Goal: Answer question/provide support: Share knowledge or assist other users

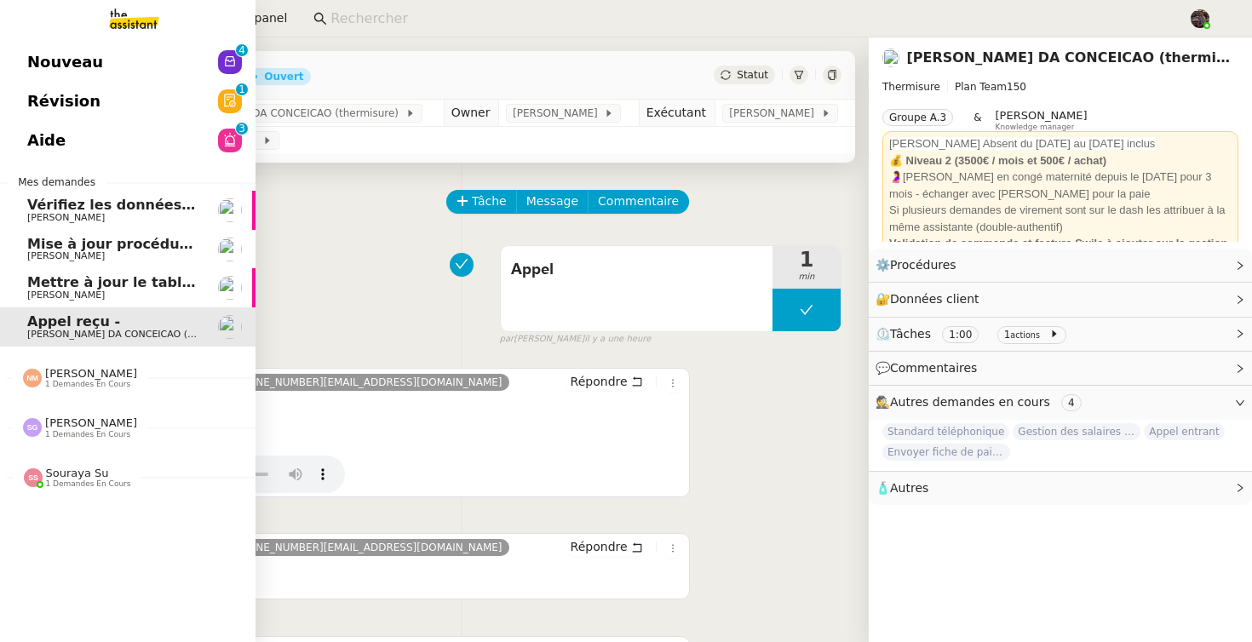
click at [66, 55] on span "Nouveau" at bounding box center [65, 62] width 76 height 26
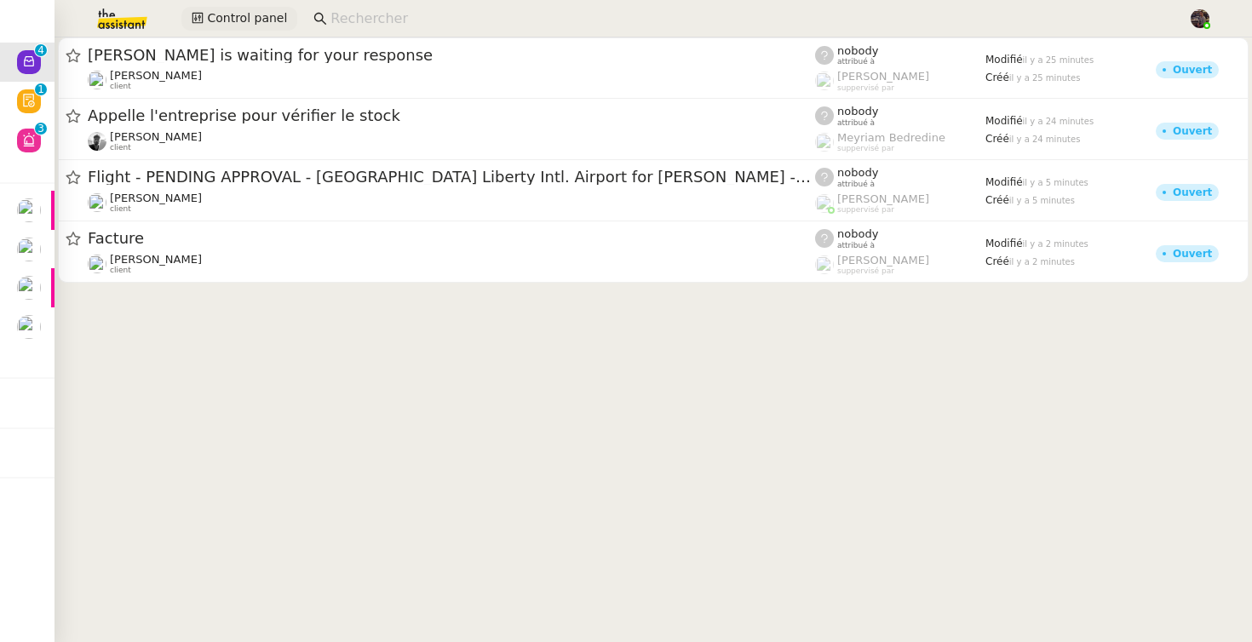
click at [239, 20] on span "Control panel" at bounding box center [247, 19] width 80 height 20
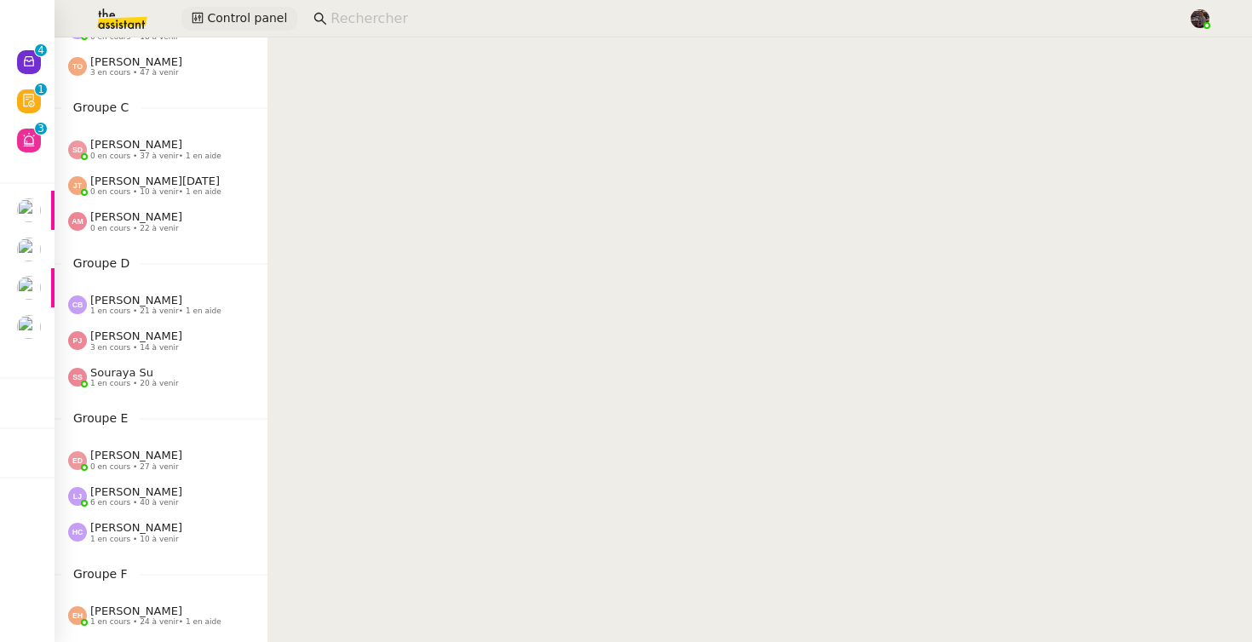
scroll to position [722, 0]
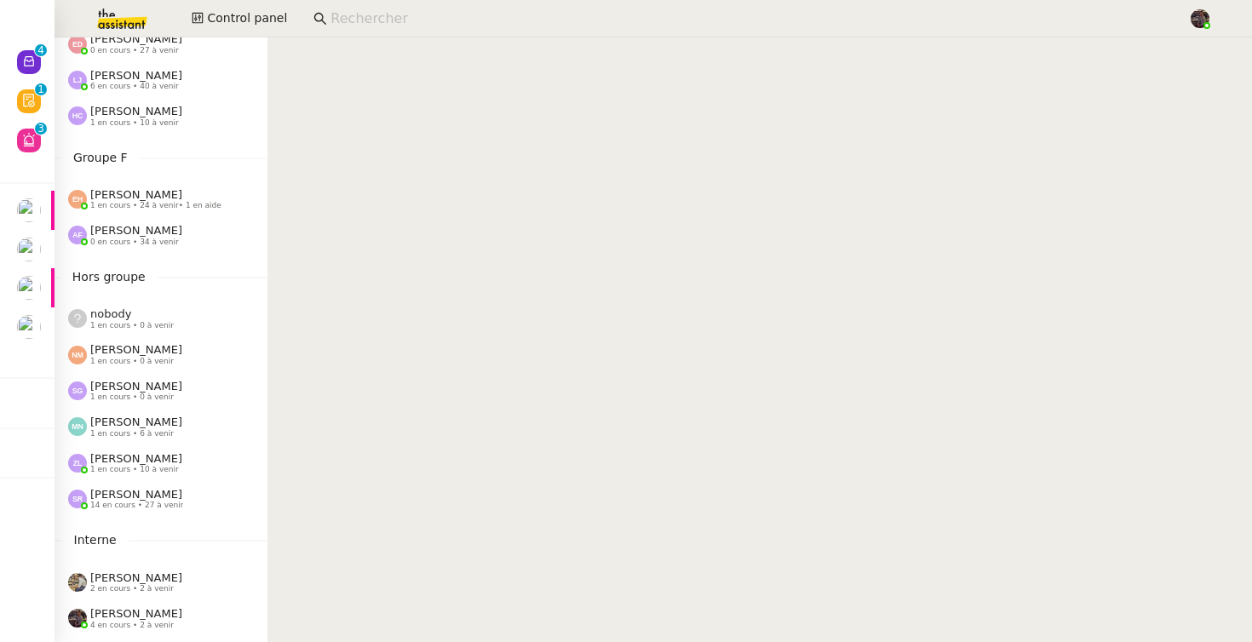
click at [136, 449] on div "[PERSON_NAME] 1 en cours • 10 à venir" at bounding box center [161, 464] width 213 height 36
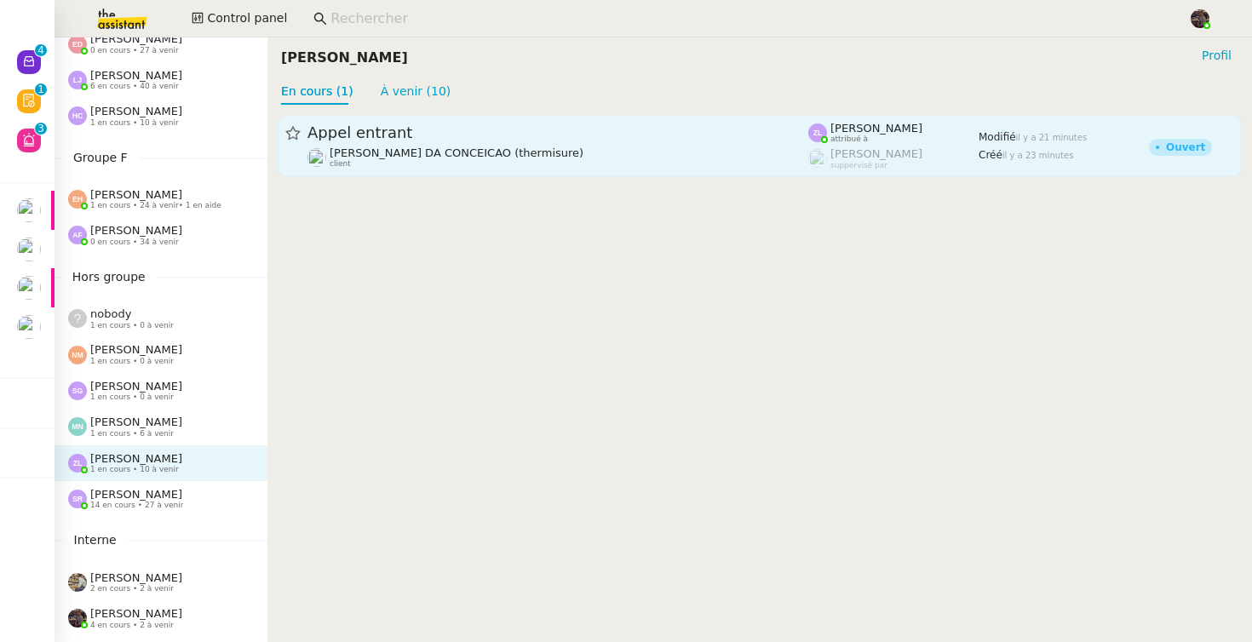
click at [428, 141] on div "Appel entrant" at bounding box center [558, 133] width 501 height 20
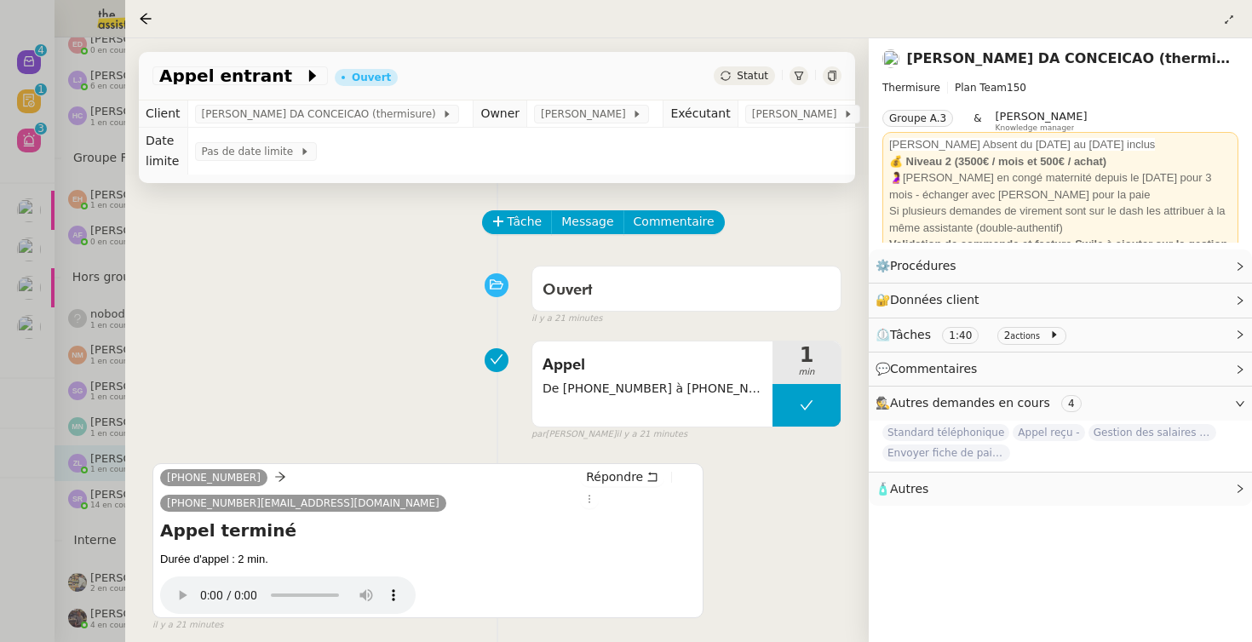
click at [324, 391] on div "Appel De +33627304197 à +33255995557 1 min false par Zoé L. il y a 21 minutes" at bounding box center [496, 387] width 689 height 109
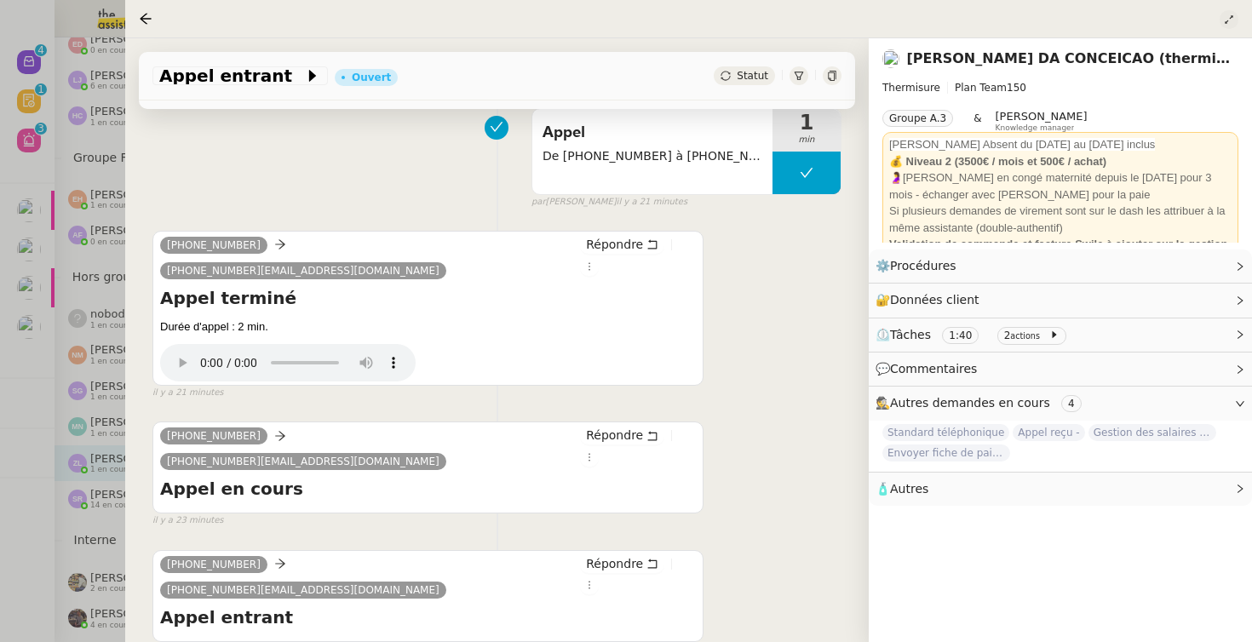
click at [1227, 17] on icon at bounding box center [1229, 19] width 10 height 10
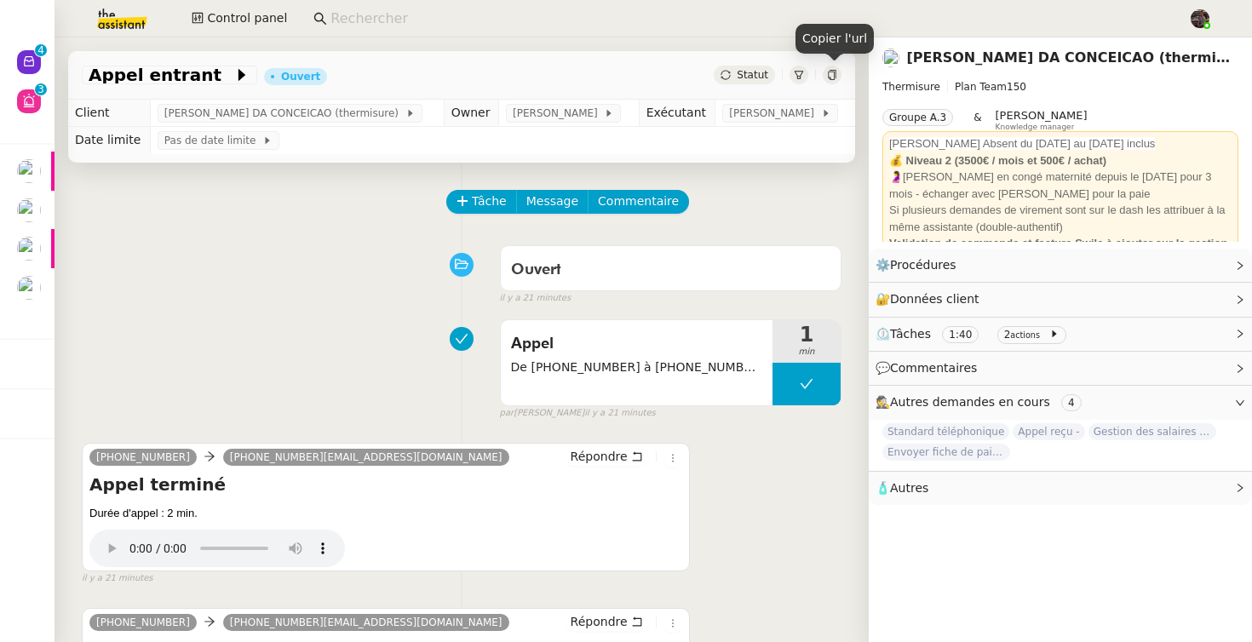
click at [836, 75] on icon at bounding box center [832, 75] width 10 height 10
click at [296, 284] on div "Ouvert false il y a 21 minutes" at bounding box center [462, 272] width 760 height 68
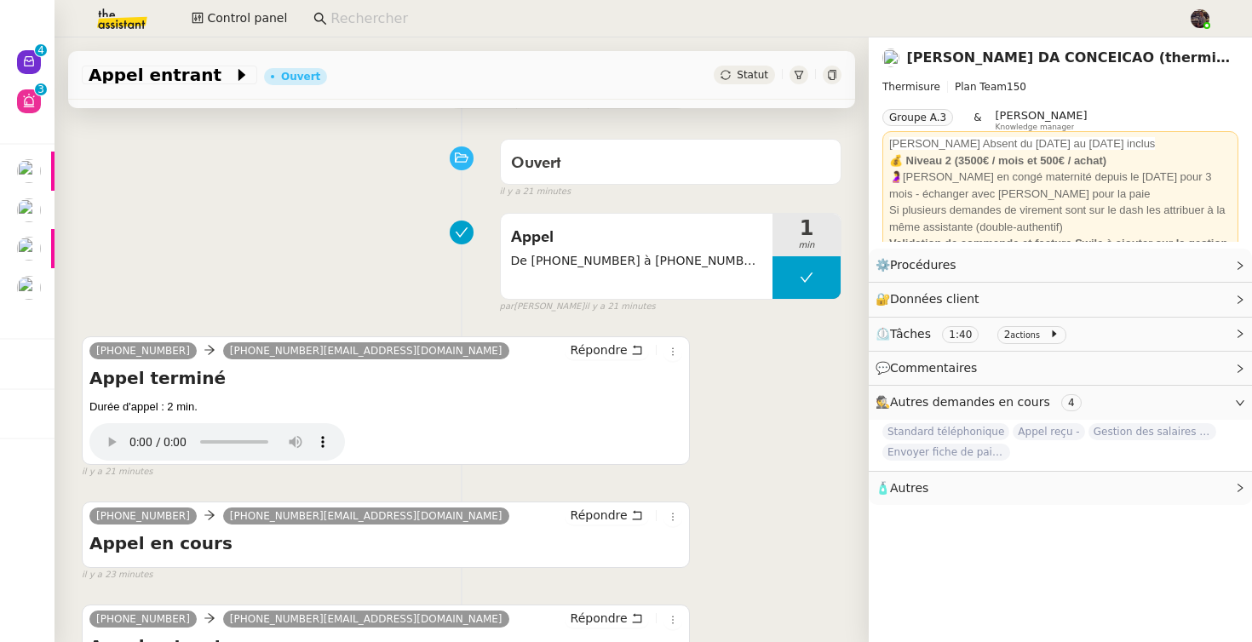
scroll to position [13, 0]
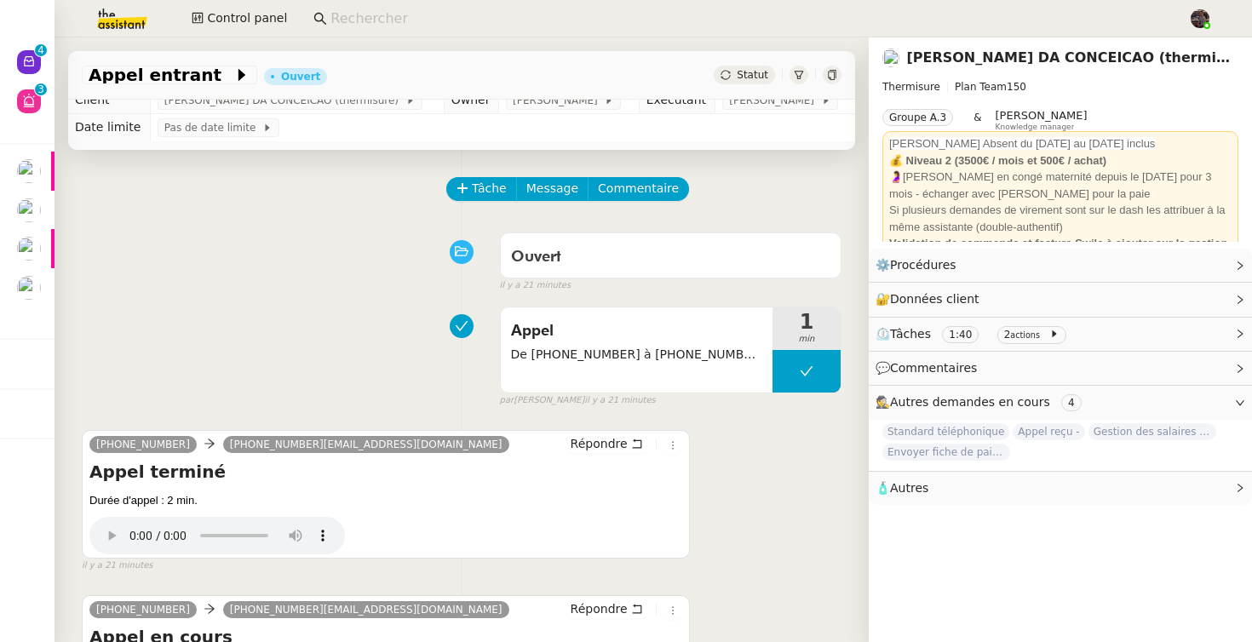
click at [327, 286] on div "Ouvert false il y a 21 minutes" at bounding box center [462, 259] width 760 height 68
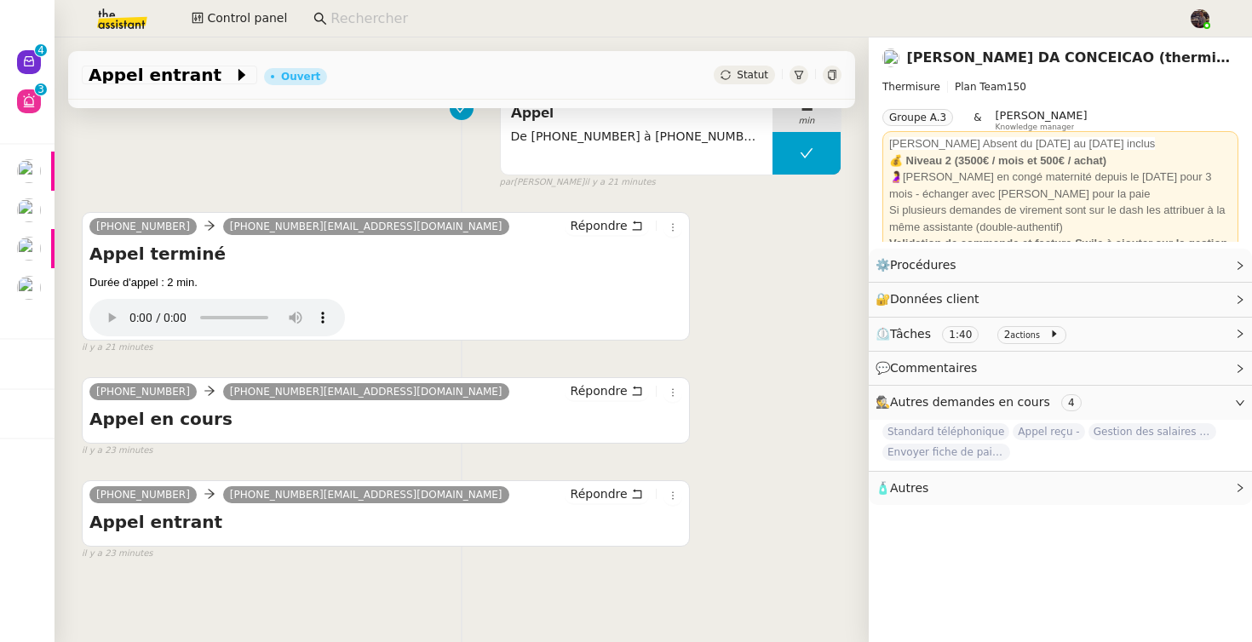
scroll to position [0, 0]
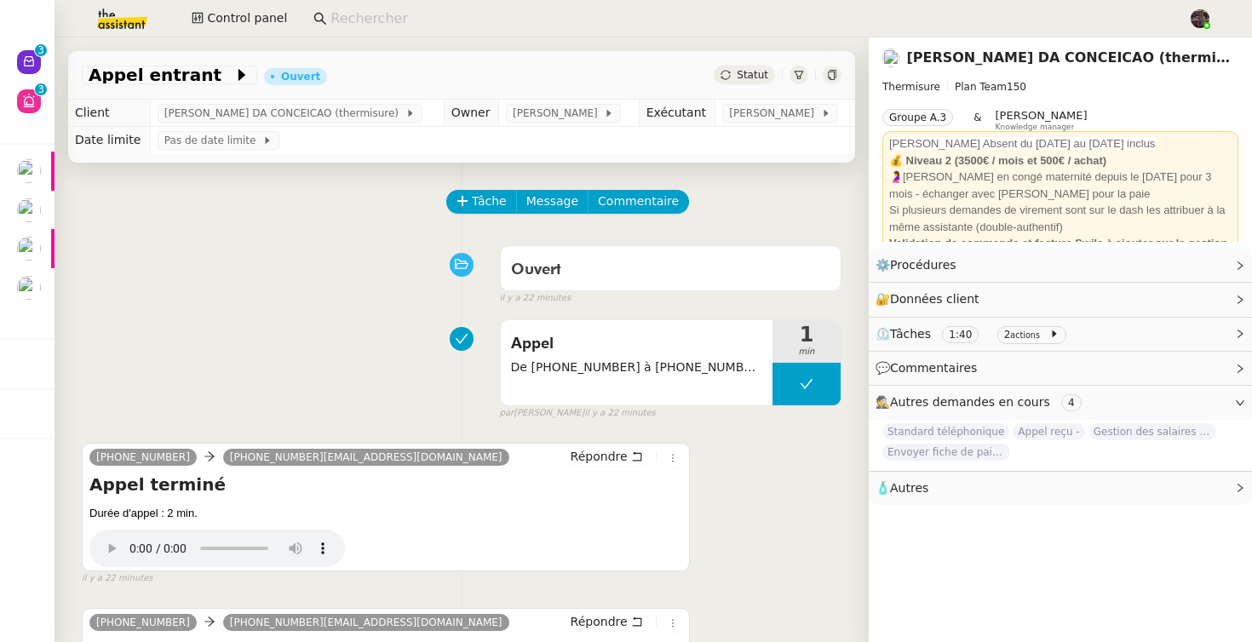
click at [317, 362] on div "Appel De +33627304197 à +33255995557 1 min false par Zoé L. il y a 22 minutes" at bounding box center [462, 366] width 760 height 109
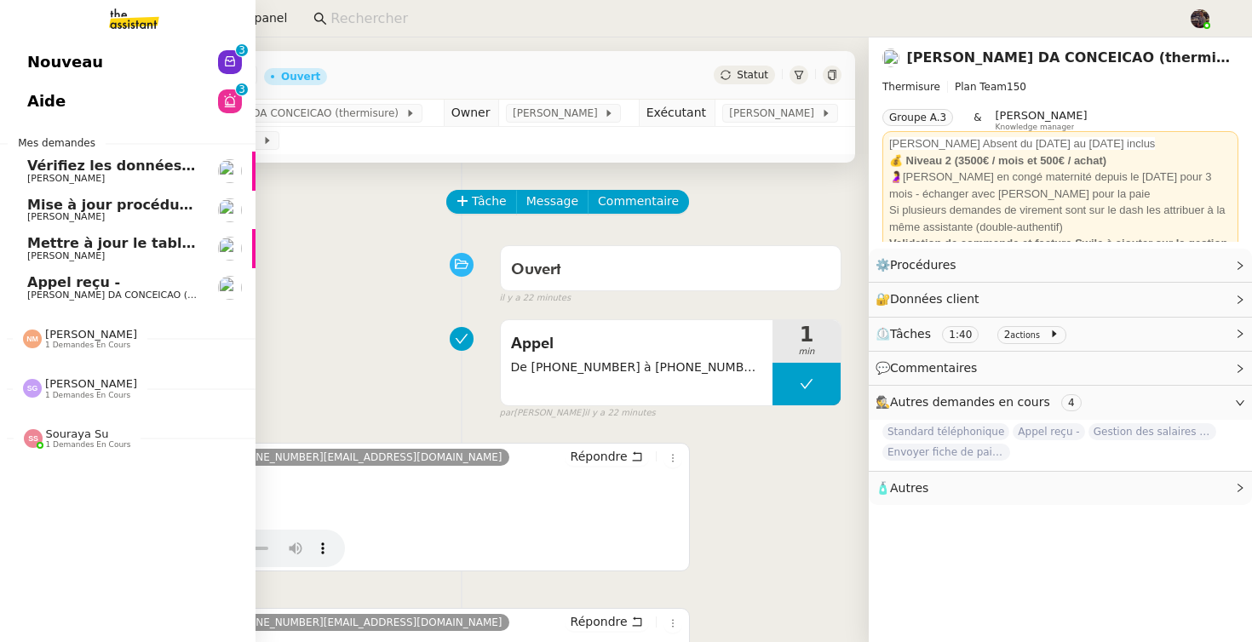
click at [55, 56] on span "Nouveau" at bounding box center [65, 62] width 76 height 26
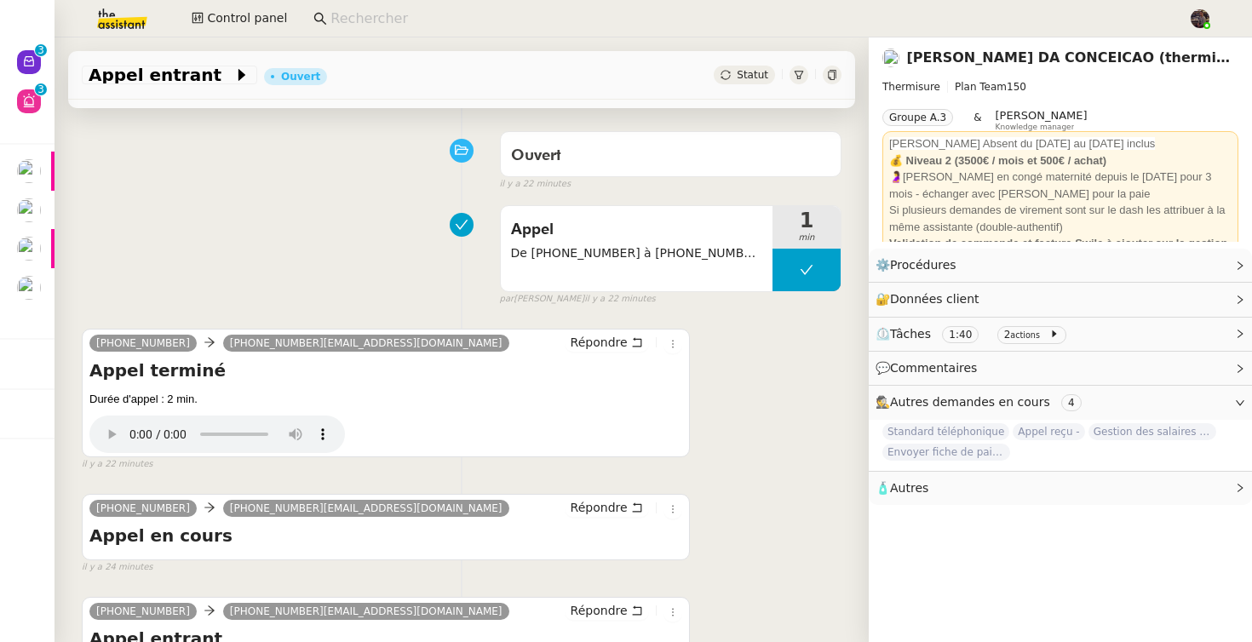
scroll to position [112, 0]
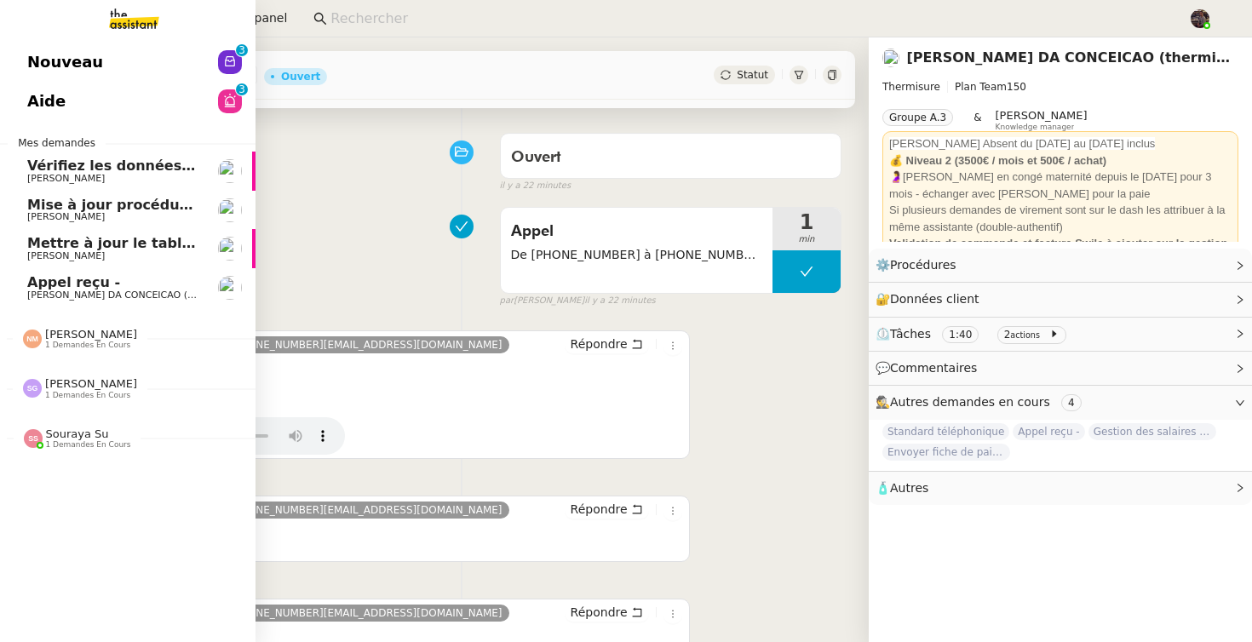
click at [49, 71] on span "Nouveau" at bounding box center [65, 62] width 76 height 26
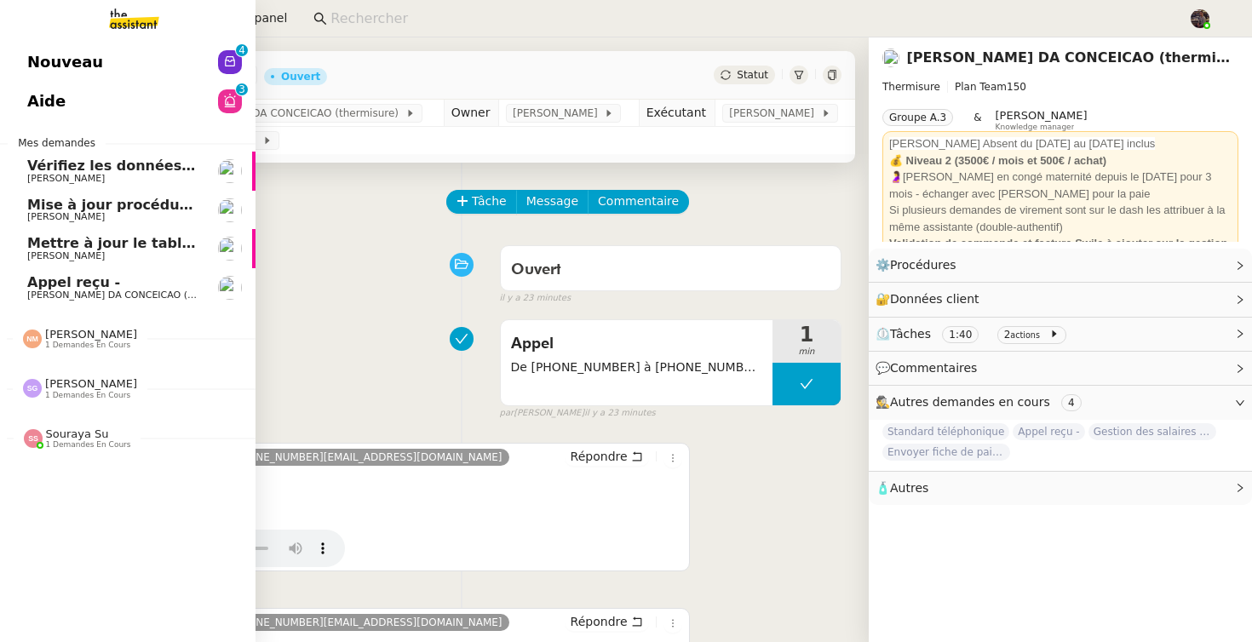
click at [70, 59] on span "Nouveau" at bounding box center [65, 62] width 76 height 26
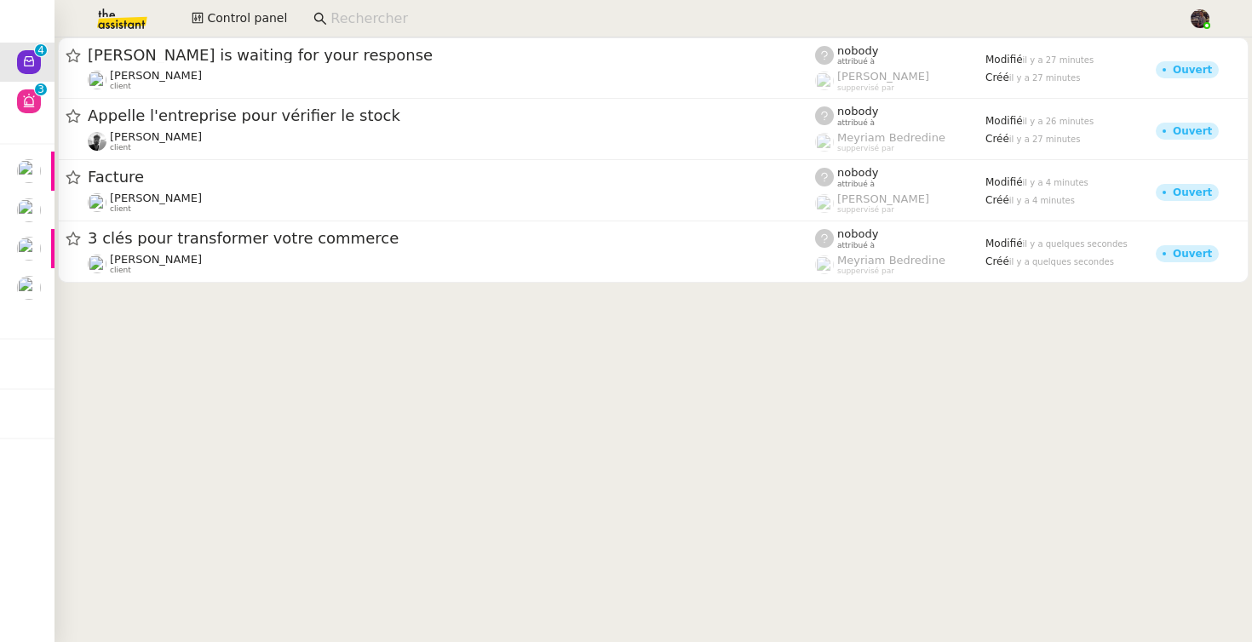
click at [279, 377] on cdk-virtual-scroll-viewport "Florent Seiler is waiting for your response Florent Seiler client nobody attrib…" at bounding box center [654, 339] width 1198 height 605
click at [306, 417] on cdk-virtual-scroll-viewport "Florent Seiler is waiting for your response Florent Seiler client nobody attrib…" at bounding box center [654, 339] width 1198 height 605
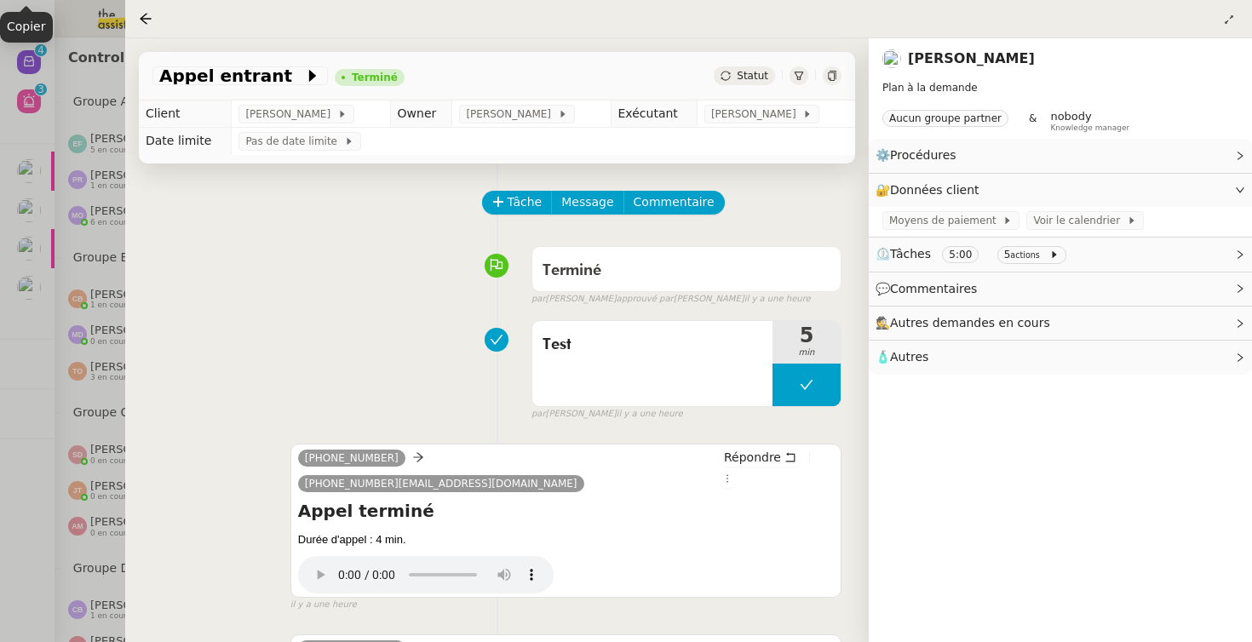
click at [49, 116] on div at bounding box center [626, 321] width 1252 height 642
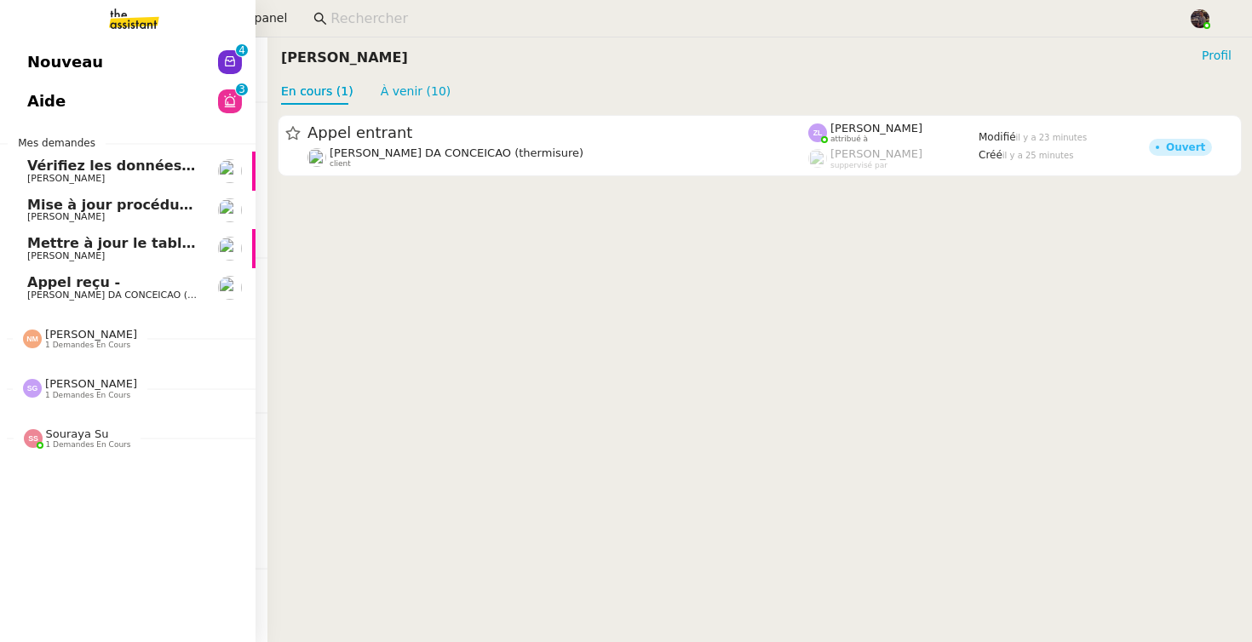
click at [39, 57] on link "Nouveau 0 1 2 3 4 5 6 7 8 9" at bounding box center [128, 62] width 256 height 39
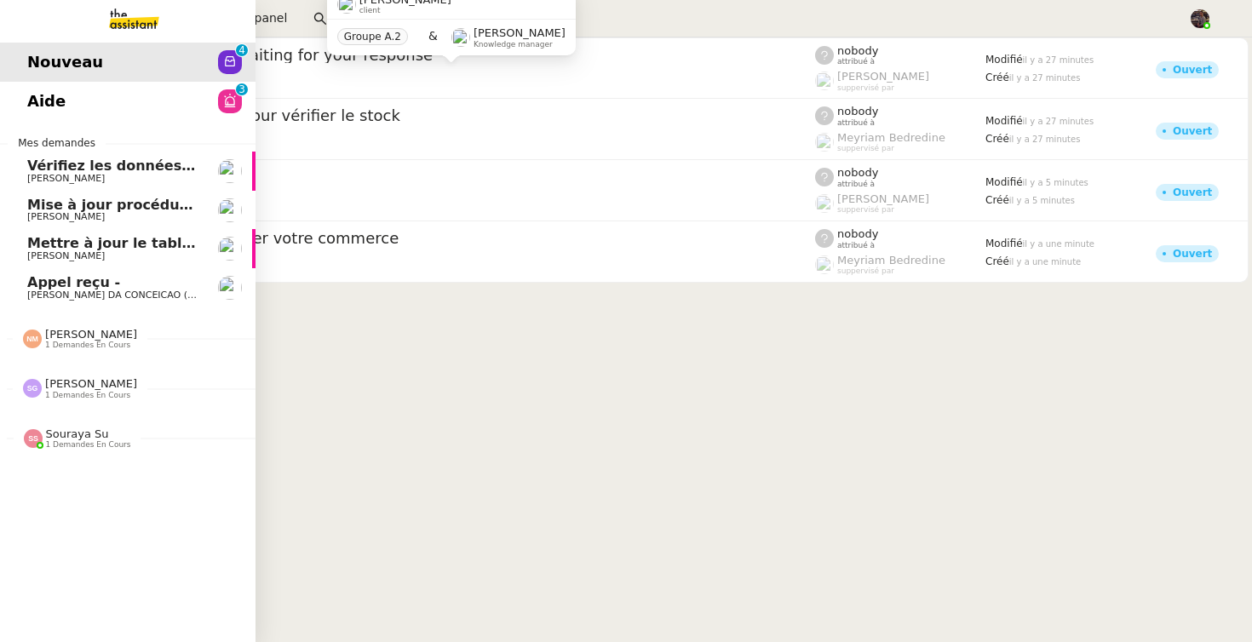
click at [112, 293] on span "[PERSON_NAME] DA CONCEICAO (thermisure)" at bounding box center [134, 295] width 215 height 11
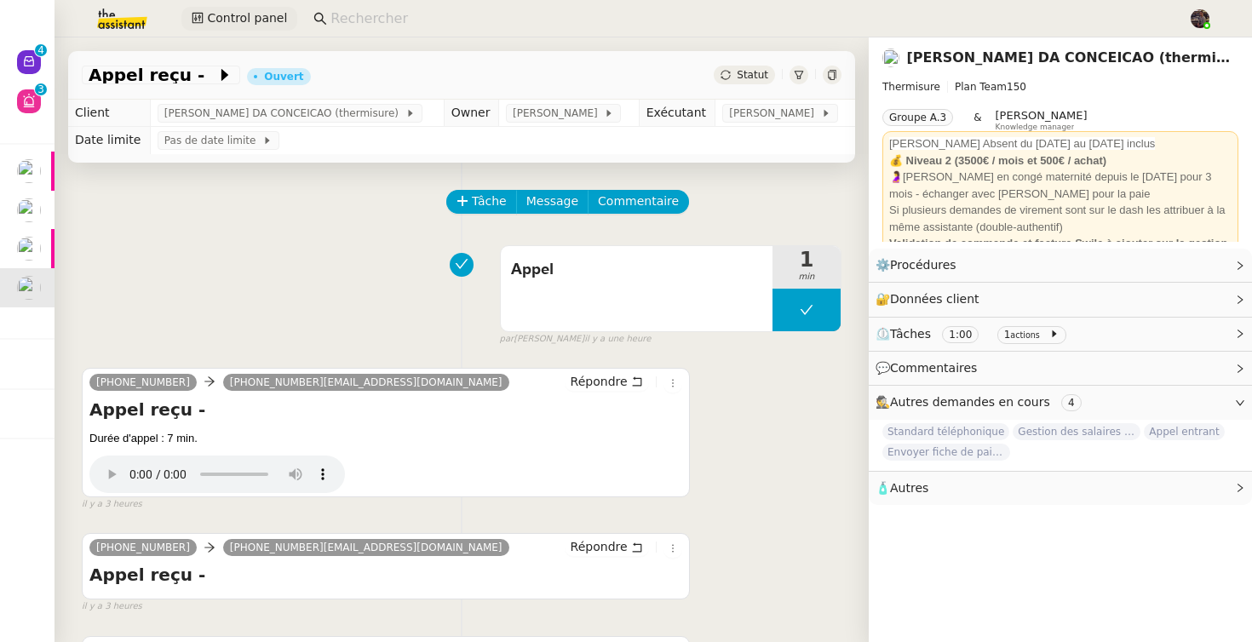
click at [250, 22] on span "Control panel" at bounding box center [247, 19] width 80 height 20
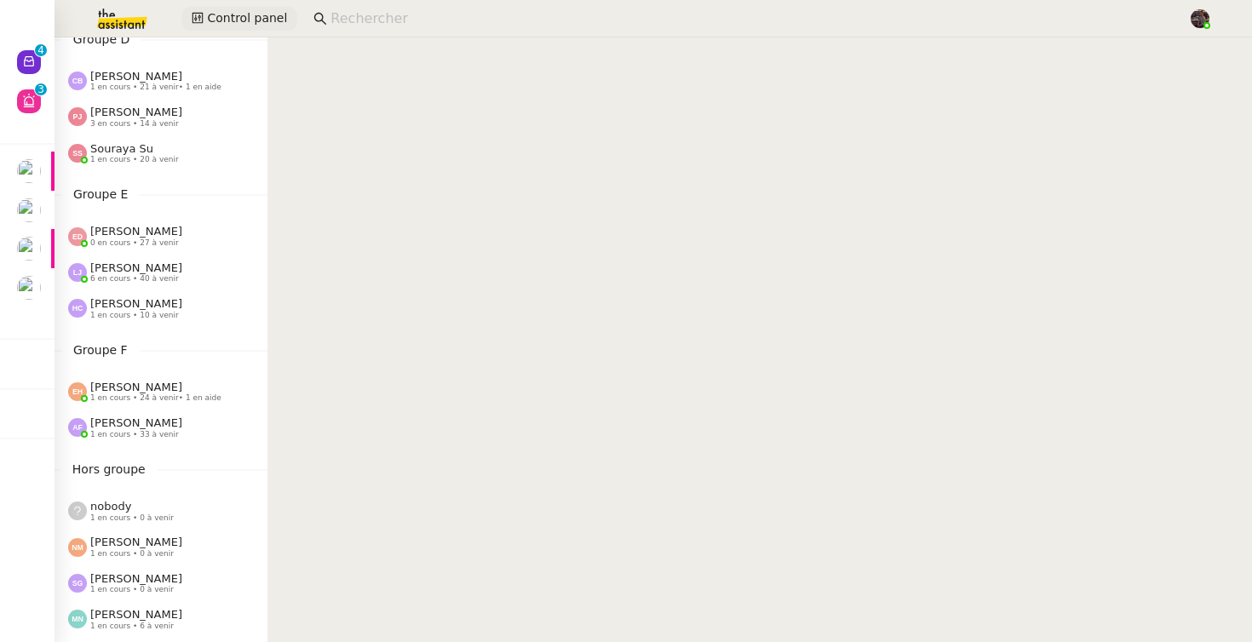
scroll to position [788, 0]
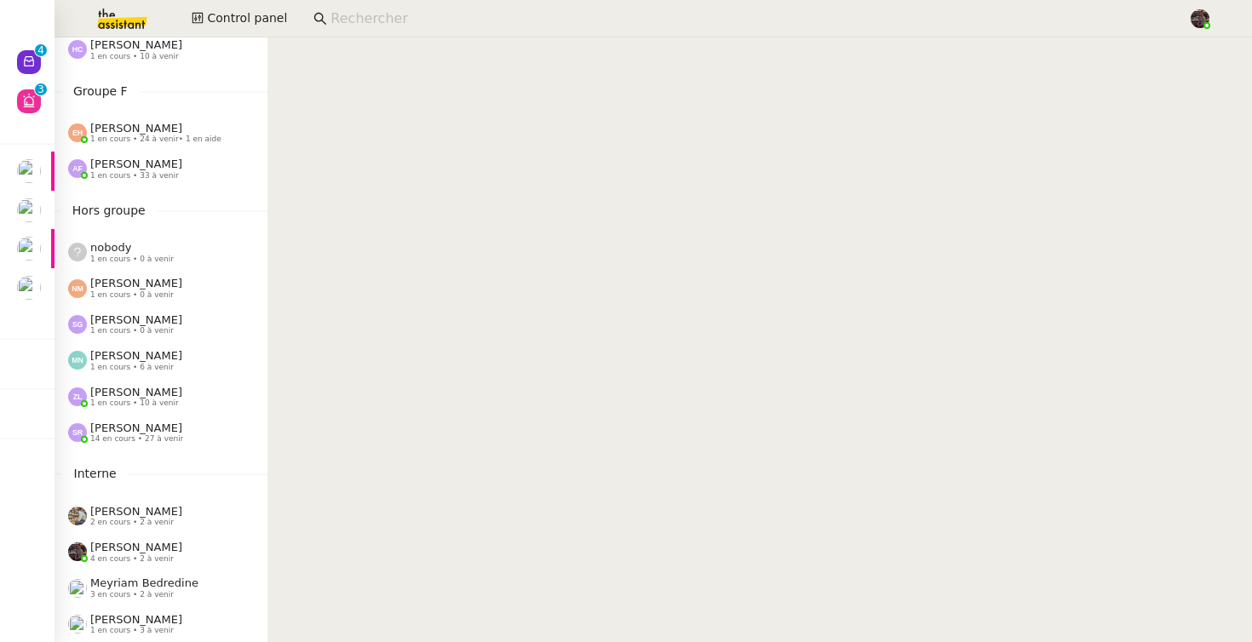
click at [135, 441] on span "14 en cours • 27 à venir" at bounding box center [136, 438] width 93 height 9
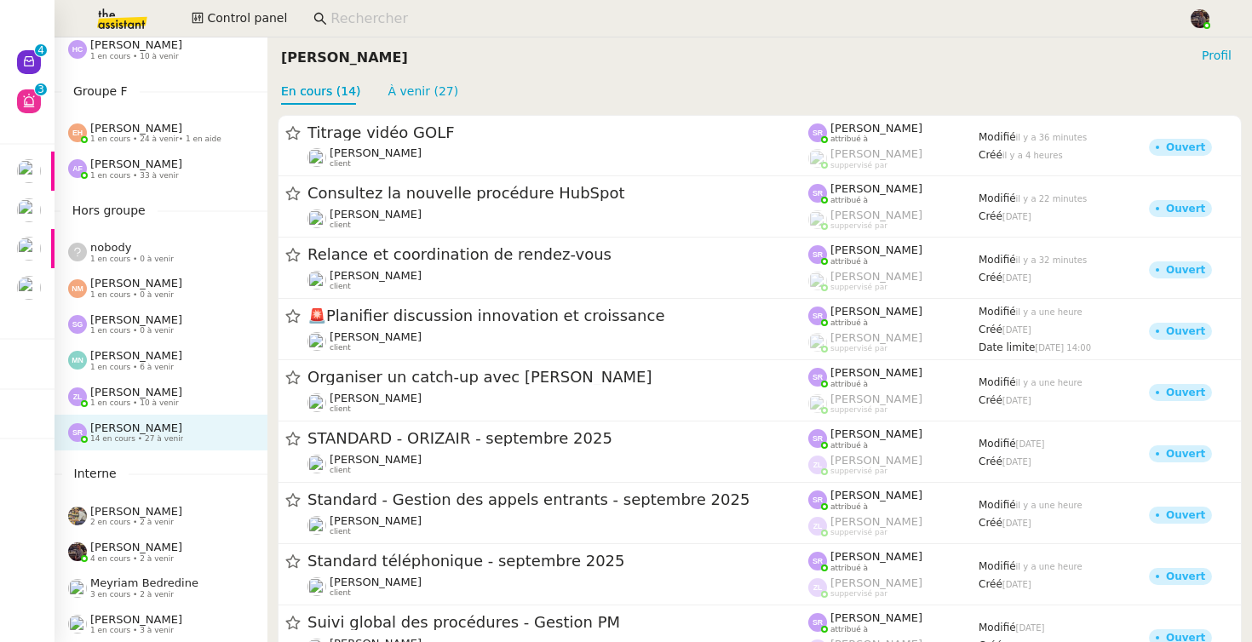
click at [149, 388] on span "[PERSON_NAME]" at bounding box center [136, 392] width 92 height 13
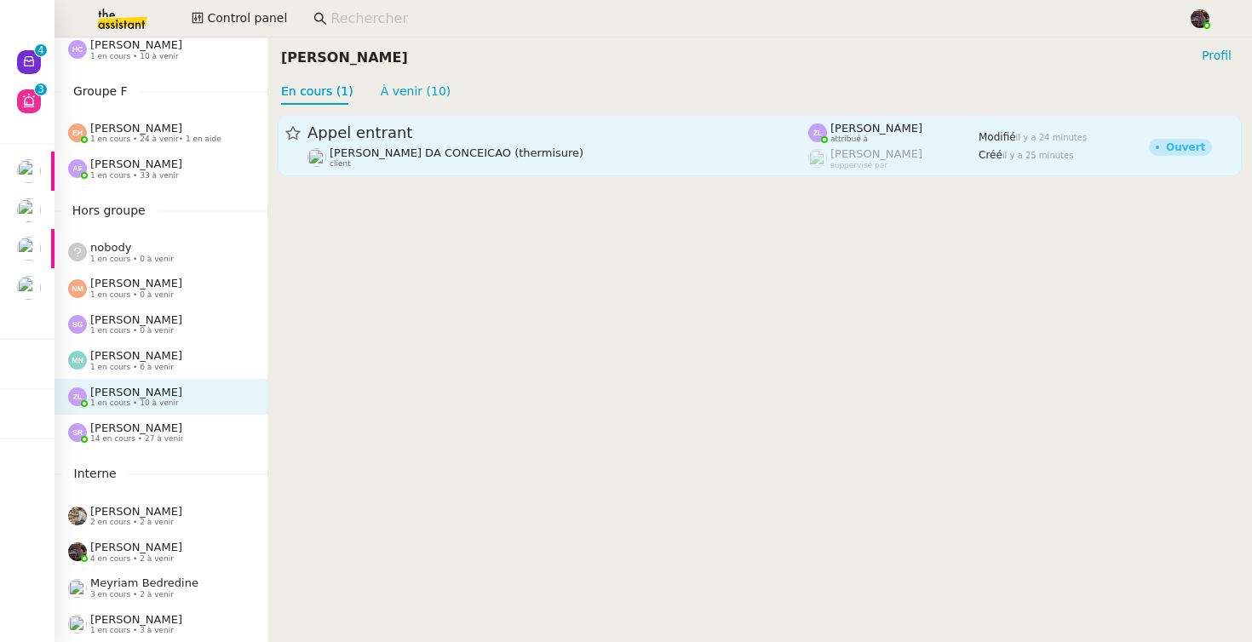
click at [427, 147] on span "[PERSON_NAME] DA CONCEICAO (thermisure)" at bounding box center [457, 153] width 254 height 13
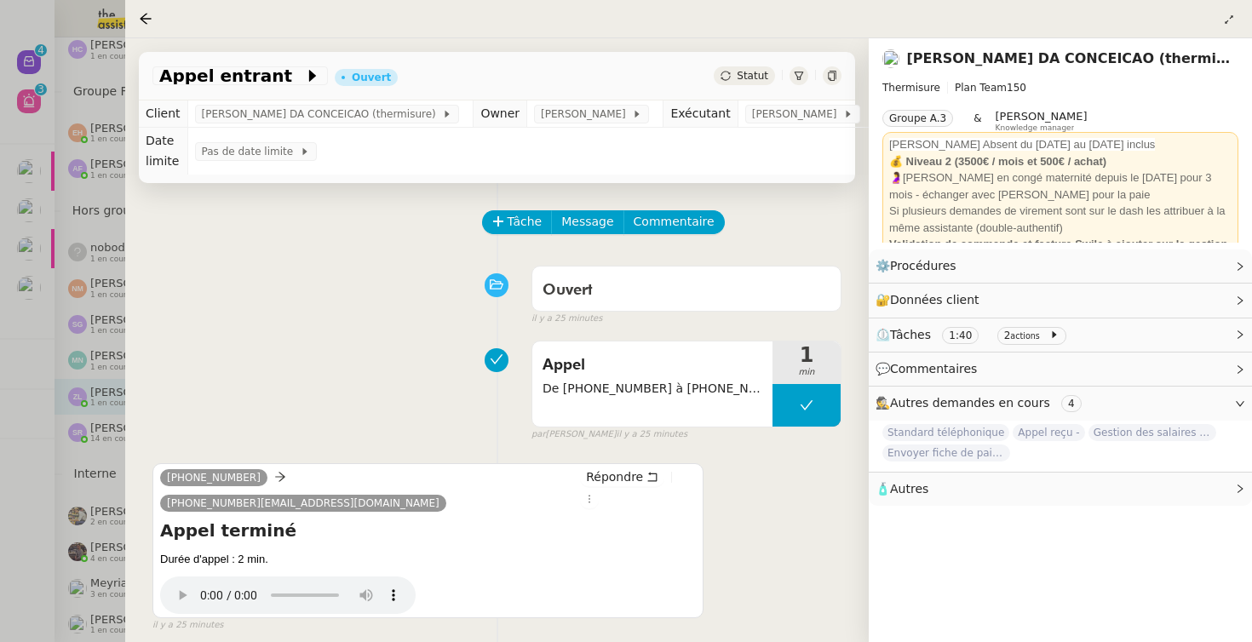
click at [42, 256] on div at bounding box center [626, 321] width 1252 height 642
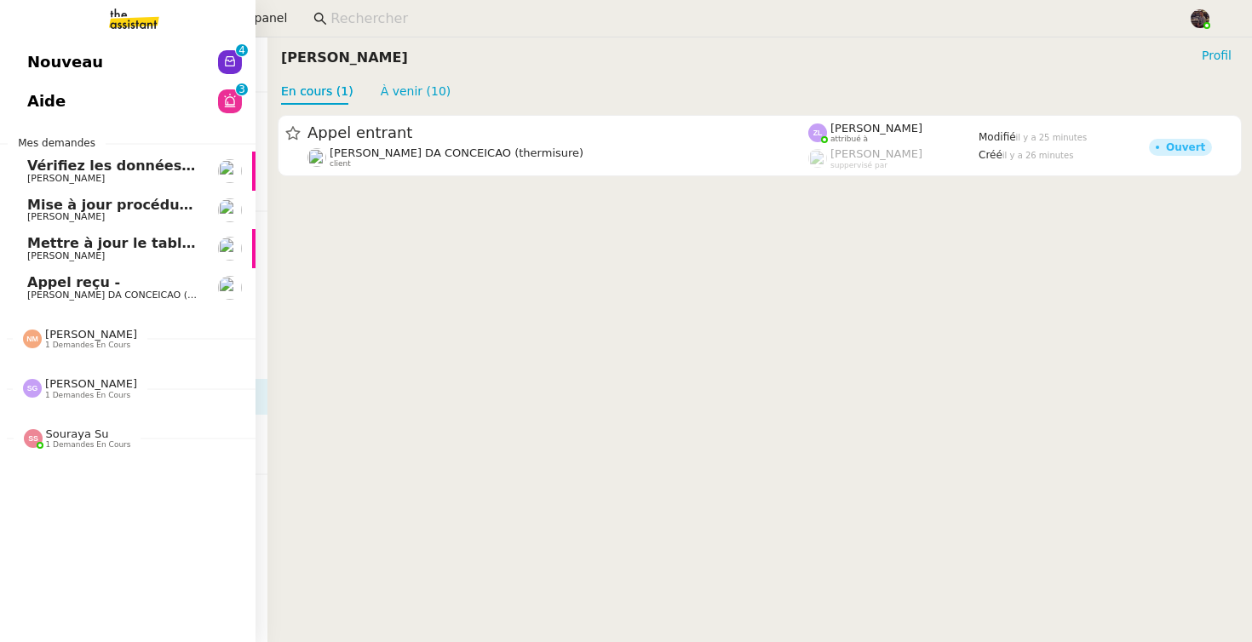
click at [50, 63] on span "Nouveau" at bounding box center [65, 62] width 76 height 26
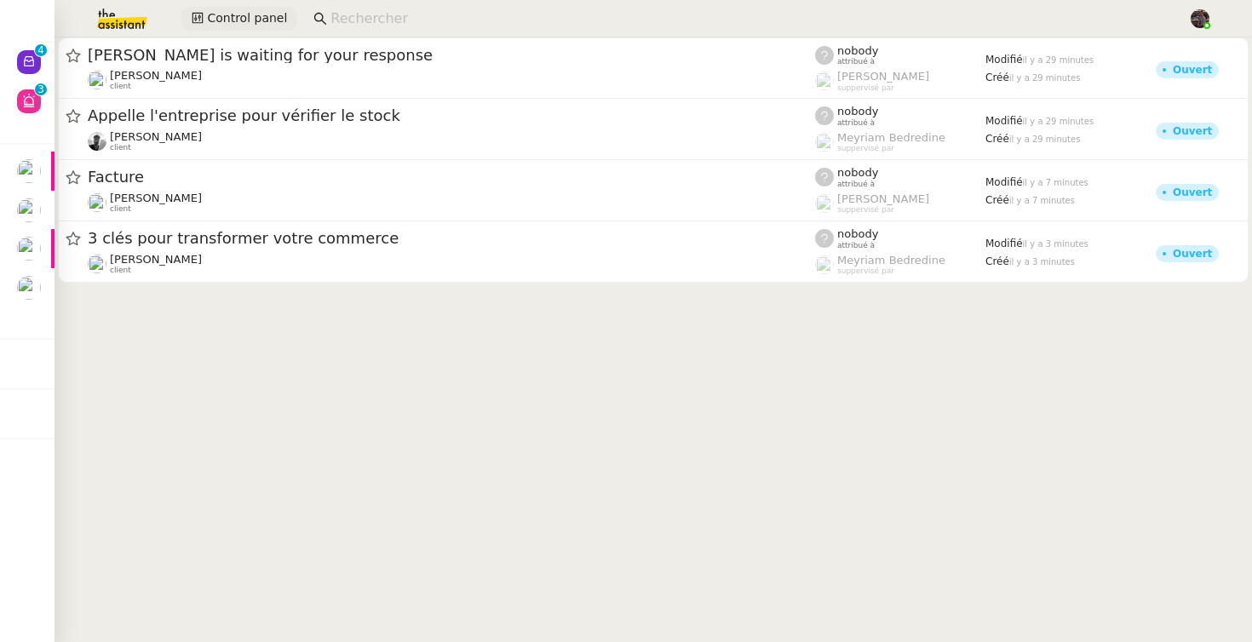
click at [271, 23] on span "Control panel" at bounding box center [247, 19] width 80 height 20
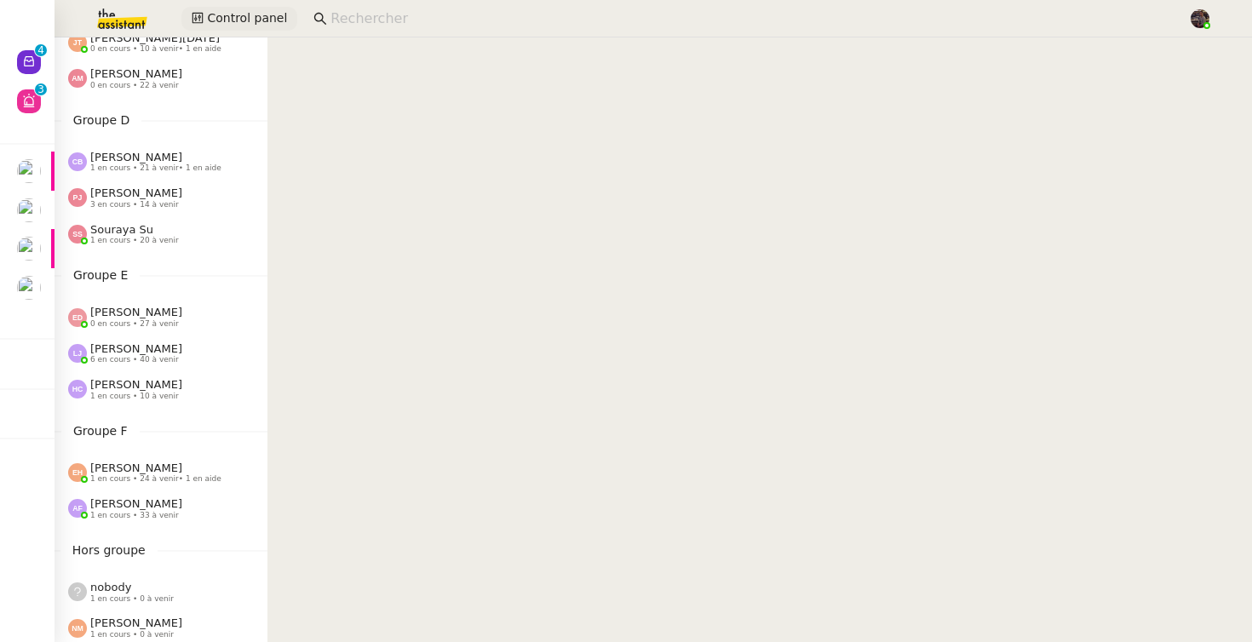
scroll to position [788, 0]
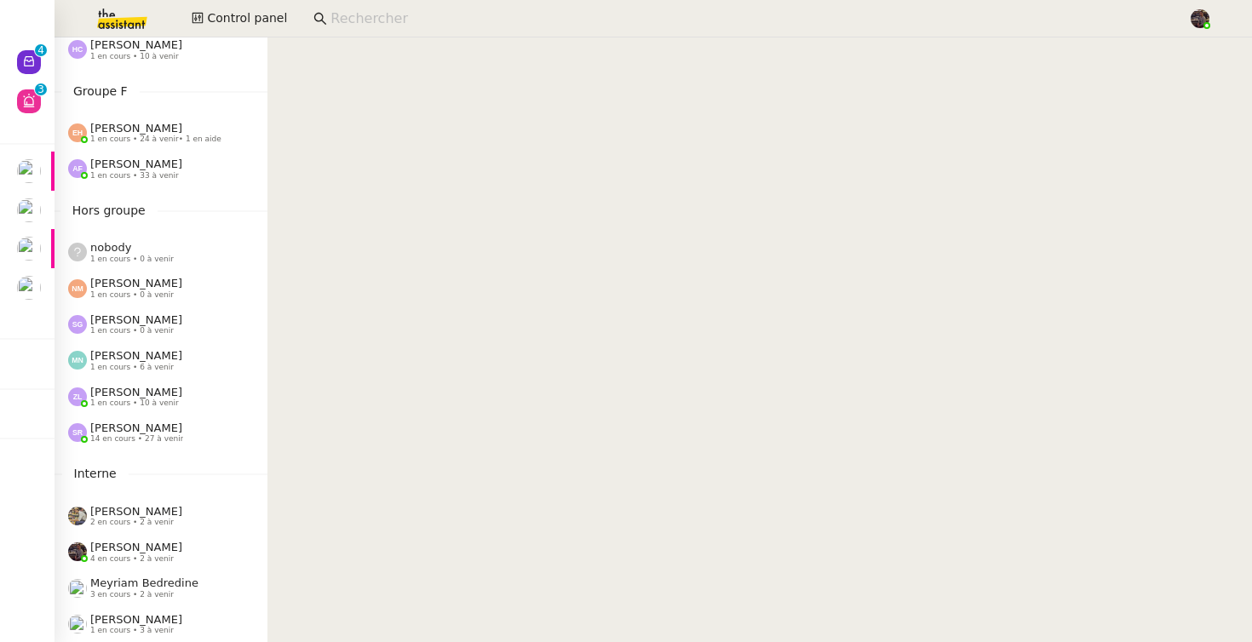
click at [169, 395] on span "[PERSON_NAME]" at bounding box center [136, 392] width 92 height 13
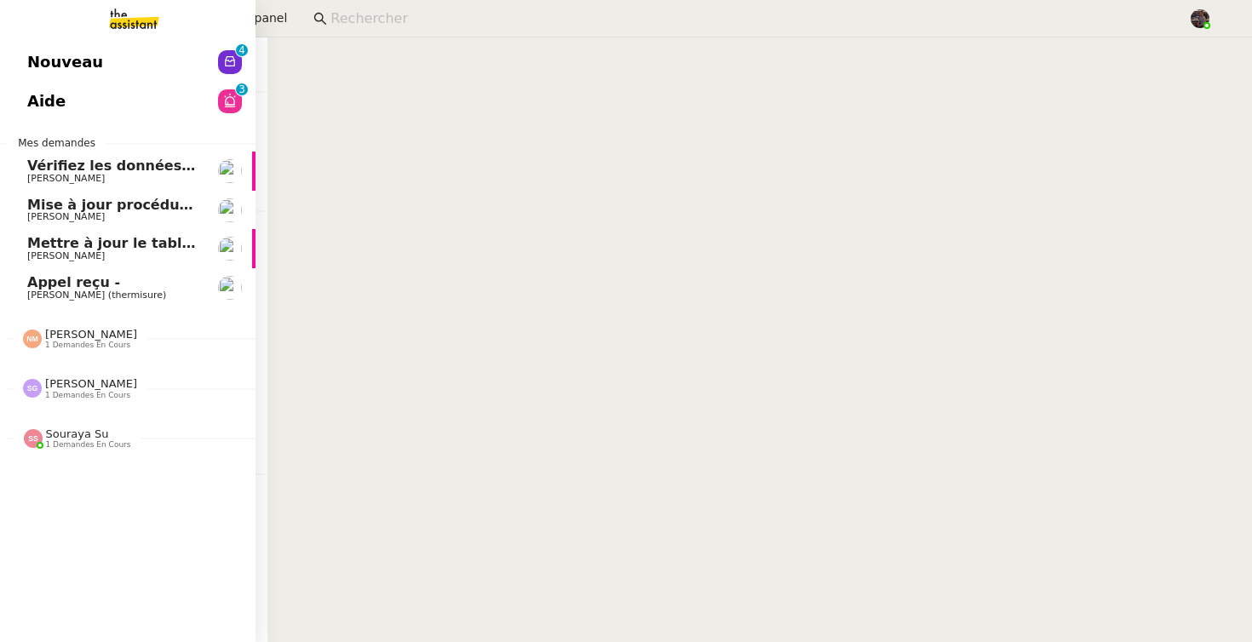
click at [44, 45] on link "Nouveau 0 1 2 3 4 5 6 7 8 9" at bounding box center [128, 62] width 256 height 39
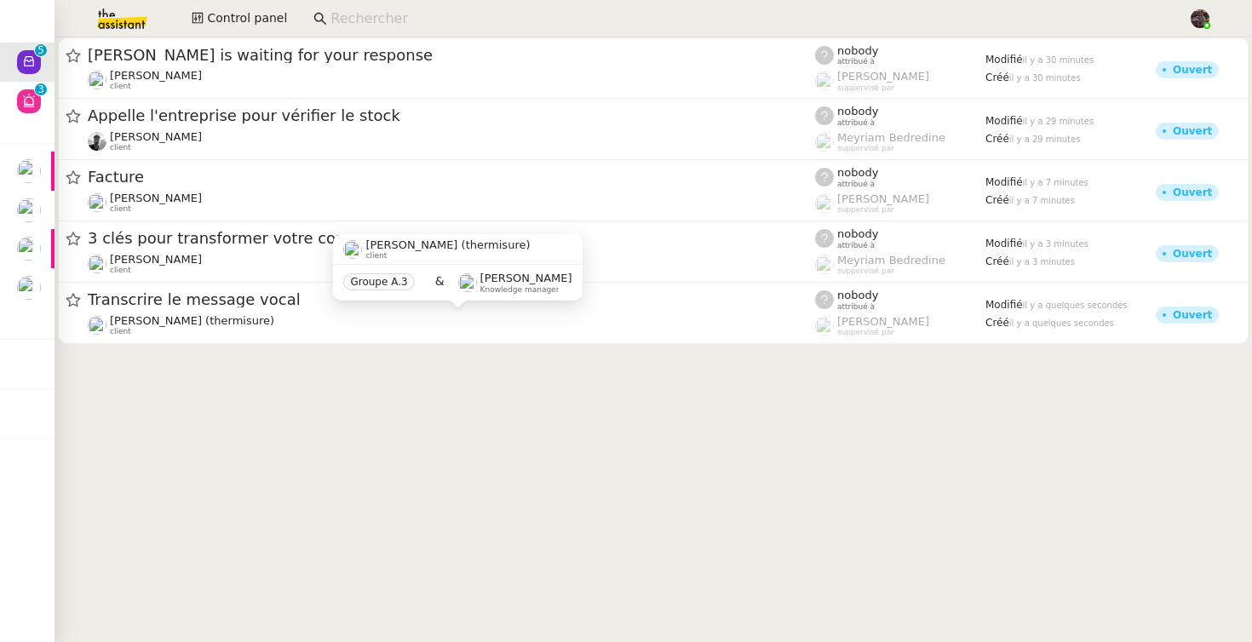
click at [492, 323] on div "Charles DA CONCEICAO (thermisure) client" at bounding box center [451, 325] width 727 height 22
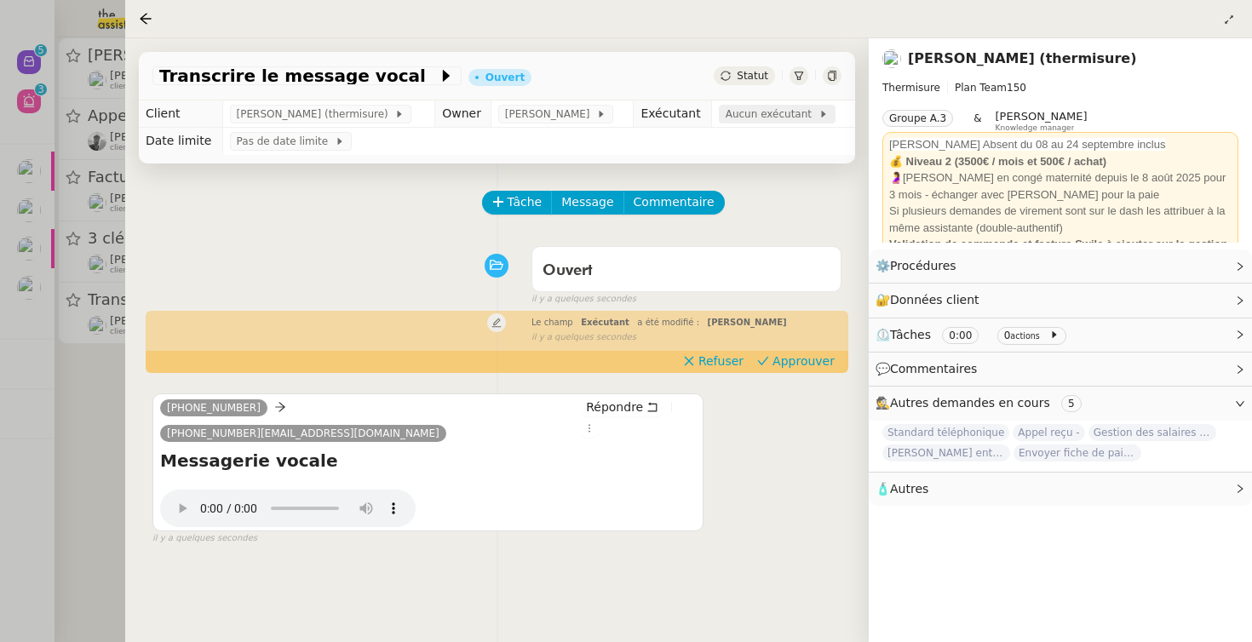
click at [755, 121] on span "Aucun exécutant" at bounding box center [772, 114] width 93 height 17
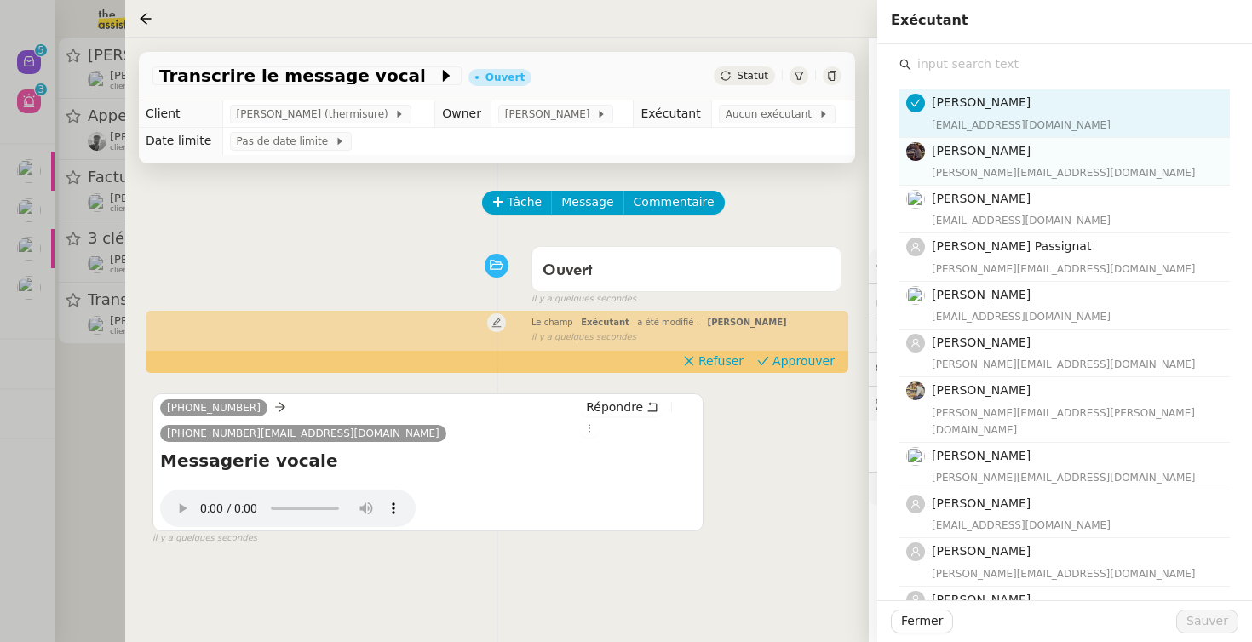
click at [978, 167] on div "bert.canavaggio@gmail.com" at bounding box center [1076, 172] width 288 height 17
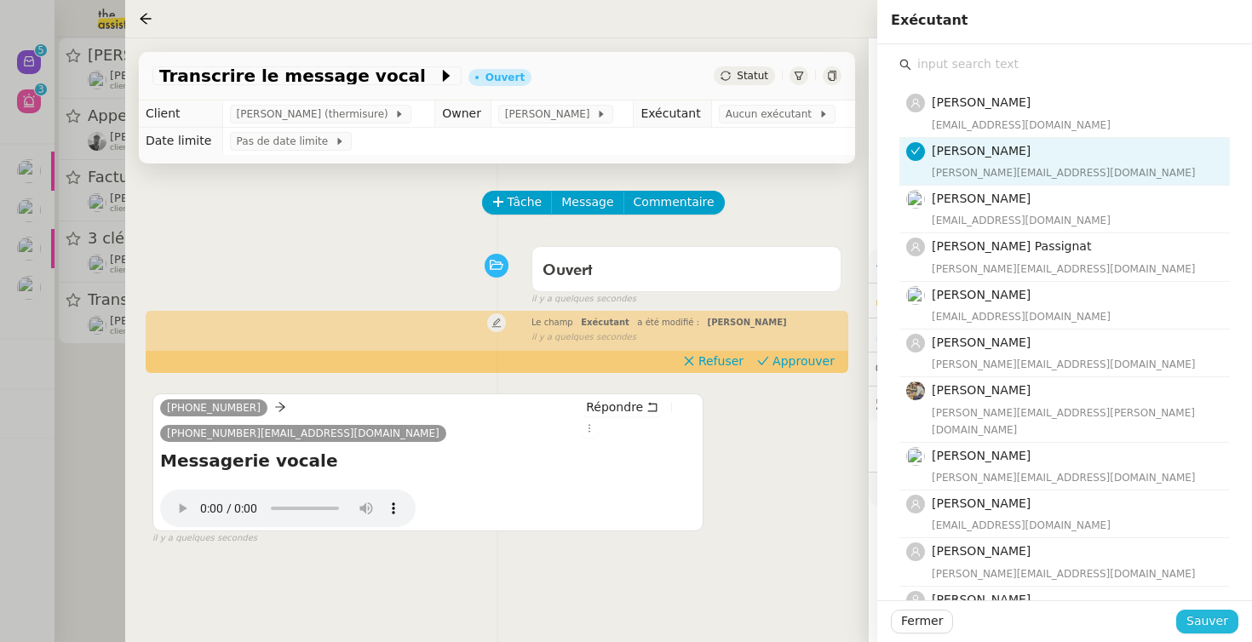
click at [1205, 629] on span "Sauver" at bounding box center [1208, 622] width 42 height 20
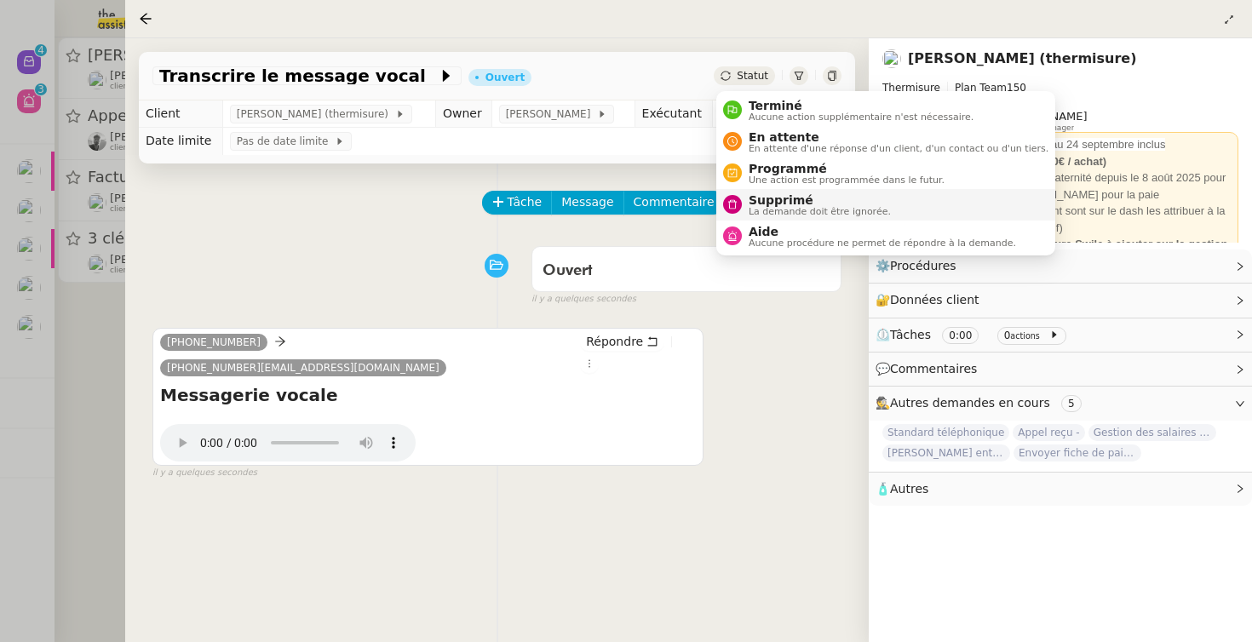
click at [766, 207] on span "La demande doit être ignorée." at bounding box center [820, 211] width 142 height 9
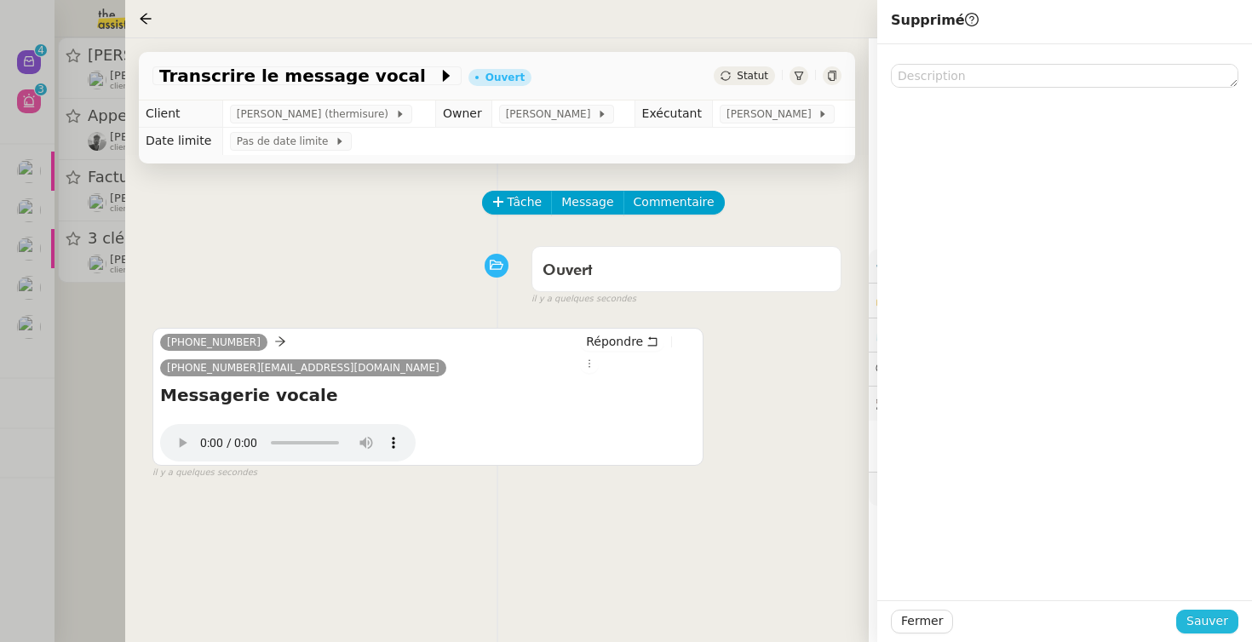
click at [1199, 617] on span "Sauver" at bounding box center [1208, 622] width 42 height 20
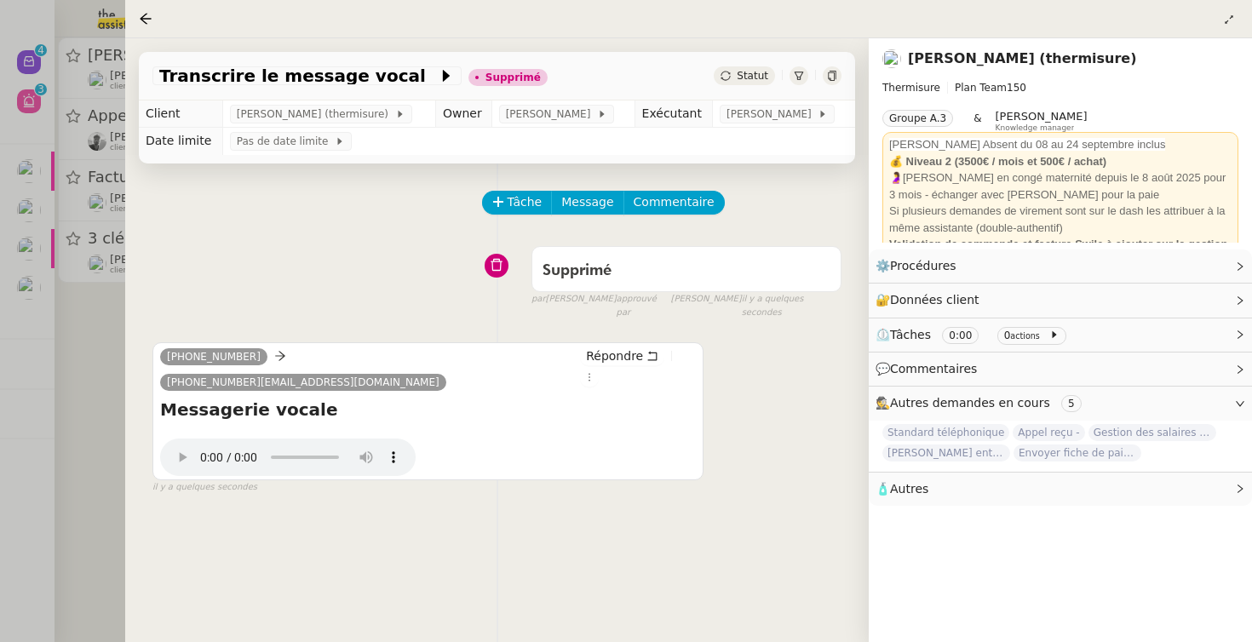
click at [84, 359] on div at bounding box center [626, 321] width 1252 height 642
click at [244, 512] on div "Tâche Message Commentaire Veuillez patienter une erreur s'est produite 👌👌👌 mess…" at bounding box center [497, 485] width 744 height 642
